Goal: Navigation & Orientation: Find specific page/section

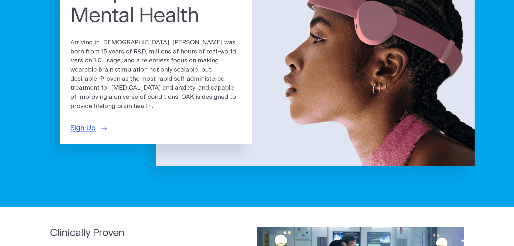
scroll to position [81, 0]
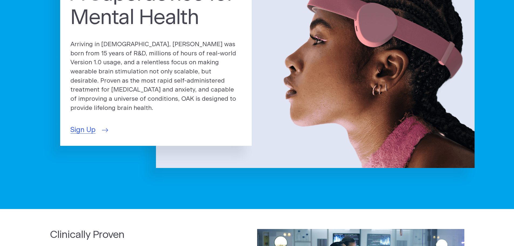
click at [76, 128] on span "Sign Up" at bounding box center [82, 130] width 25 height 11
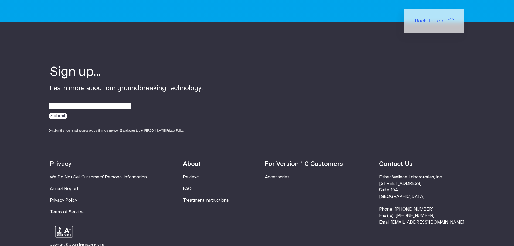
scroll to position [297, 0]
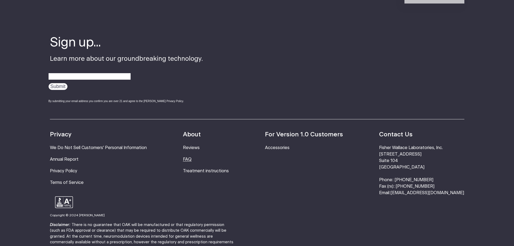
click at [192, 159] on link "FAQ" at bounding box center [187, 159] width 9 height 4
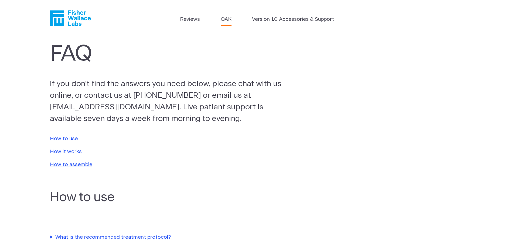
click at [226, 20] on link "OAK" at bounding box center [226, 20] width 11 height 8
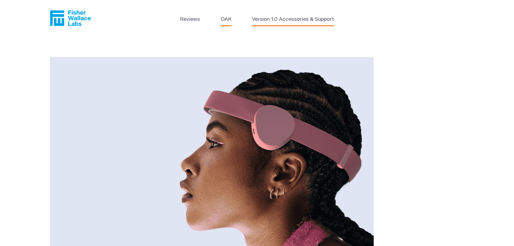
click at [263, 18] on link "Version 1.0 Accessories & Support" at bounding box center [293, 20] width 82 height 8
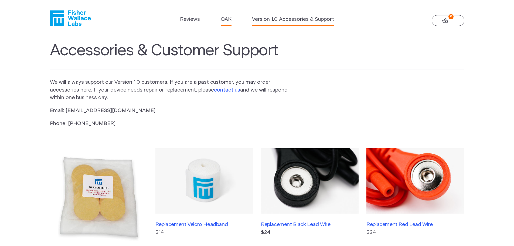
click at [229, 20] on link "OAK" at bounding box center [226, 20] width 11 height 8
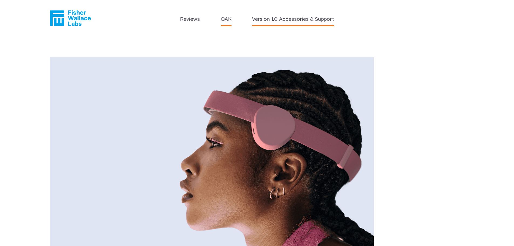
click at [290, 19] on link "Version 1.0 Accessories & Support" at bounding box center [293, 20] width 82 height 8
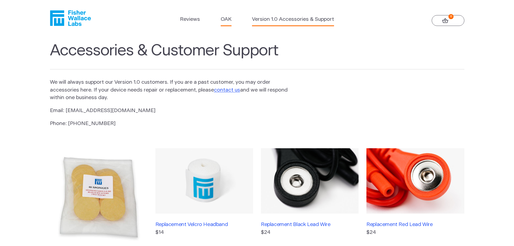
click at [231, 19] on link "OAK" at bounding box center [226, 20] width 11 height 8
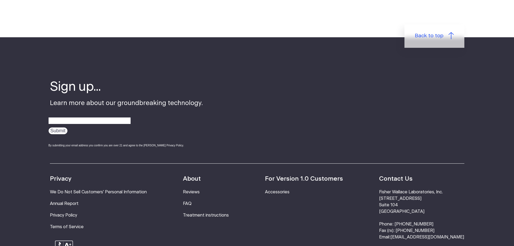
scroll to position [1017, 0]
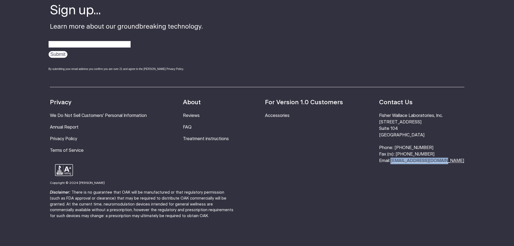
drag, startPoint x: 468, startPoint y: 137, endPoint x: 414, endPoint y: 137, distance: 54.6
click at [414, 137] on footer "Sign up... Learn more about our groundbreaking technology. Submit By submitting…" at bounding box center [257, 112] width 514 height 303
copy link "[EMAIL_ADDRESS][DOMAIN_NAME]"
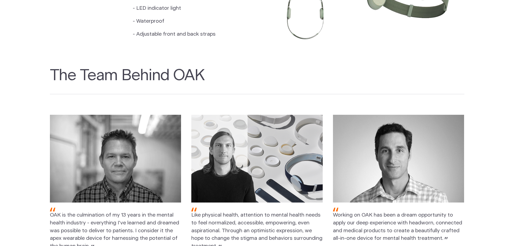
scroll to position [504, 0]
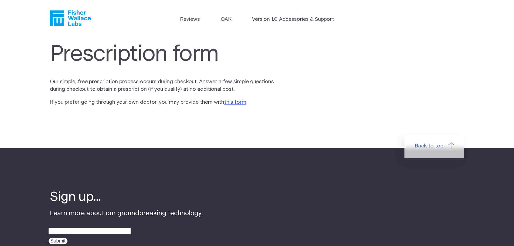
click at [175, 88] on p "Our simple, free prescription process occurs during checkout. Answer a few simp…" at bounding box center [169, 86] width 239 height 16
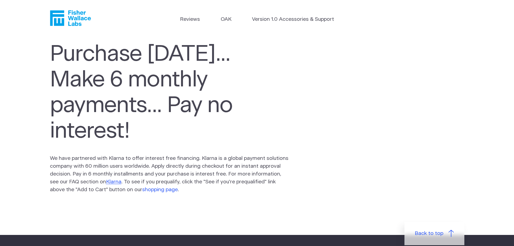
click at [178, 187] on link "shopping page" at bounding box center [160, 189] width 36 height 5
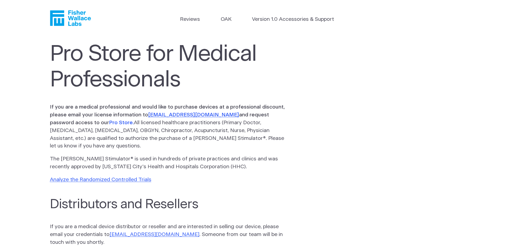
click at [109, 124] on link "Pro Store." at bounding box center [121, 122] width 25 height 5
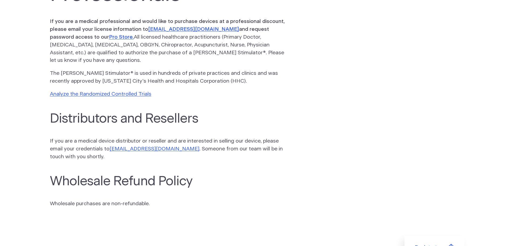
scroll to position [135, 0]
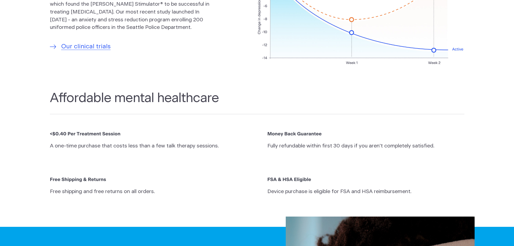
scroll to position [837, 0]
